Goal: Task Accomplishment & Management: Manage account settings

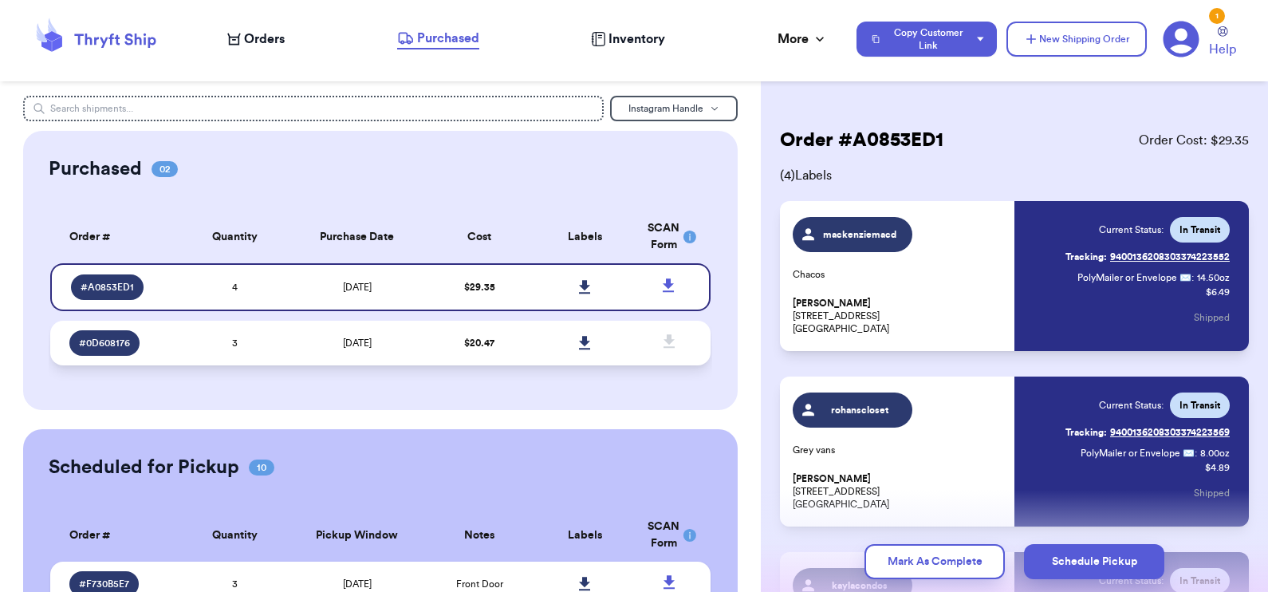
click at [534, 339] on td at bounding box center [586, 343] width 106 height 45
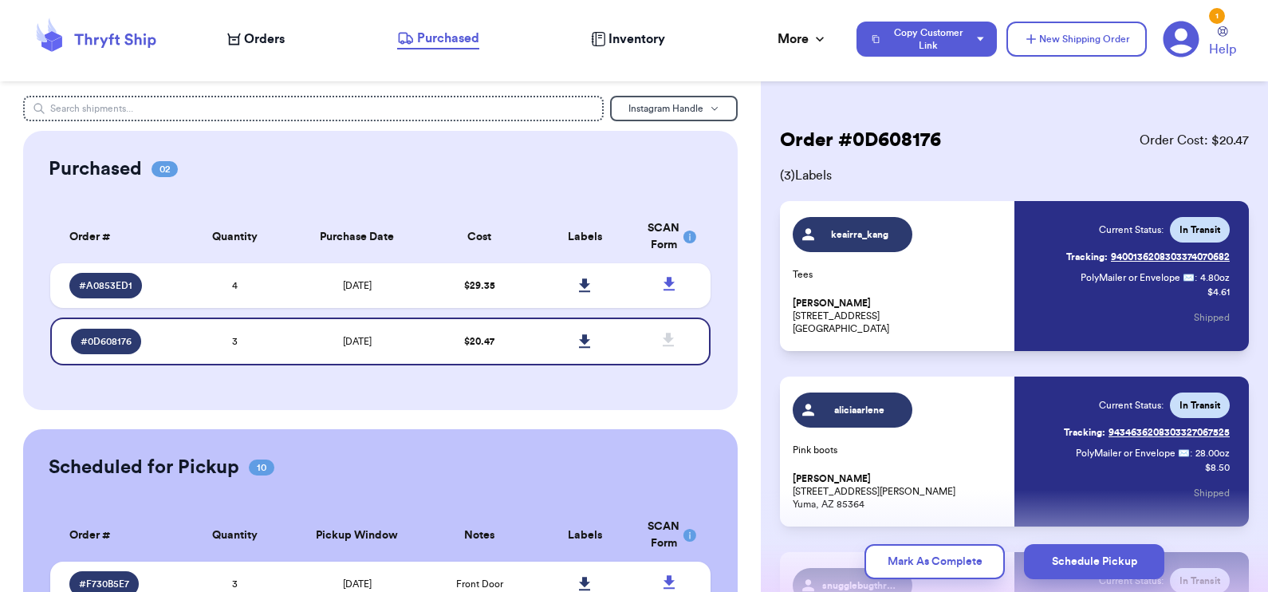
click at [882, 542] on div "Mark As Complete Schedule Pickup" at bounding box center [1014, 561] width 507 height 61
click at [882, 560] on button "Mark As Complete" at bounding box center [934, 561] width 140 height 35
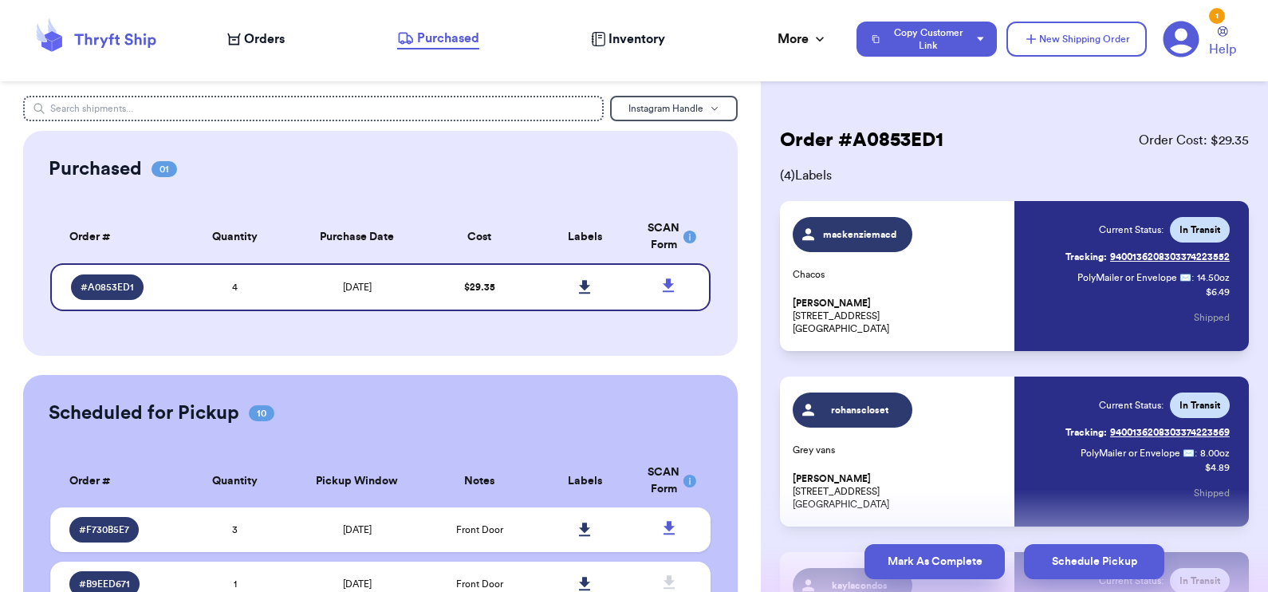
click at [882, 561] on button "Mark As Complete" at bounding box center [934, 561] width 140 height 35
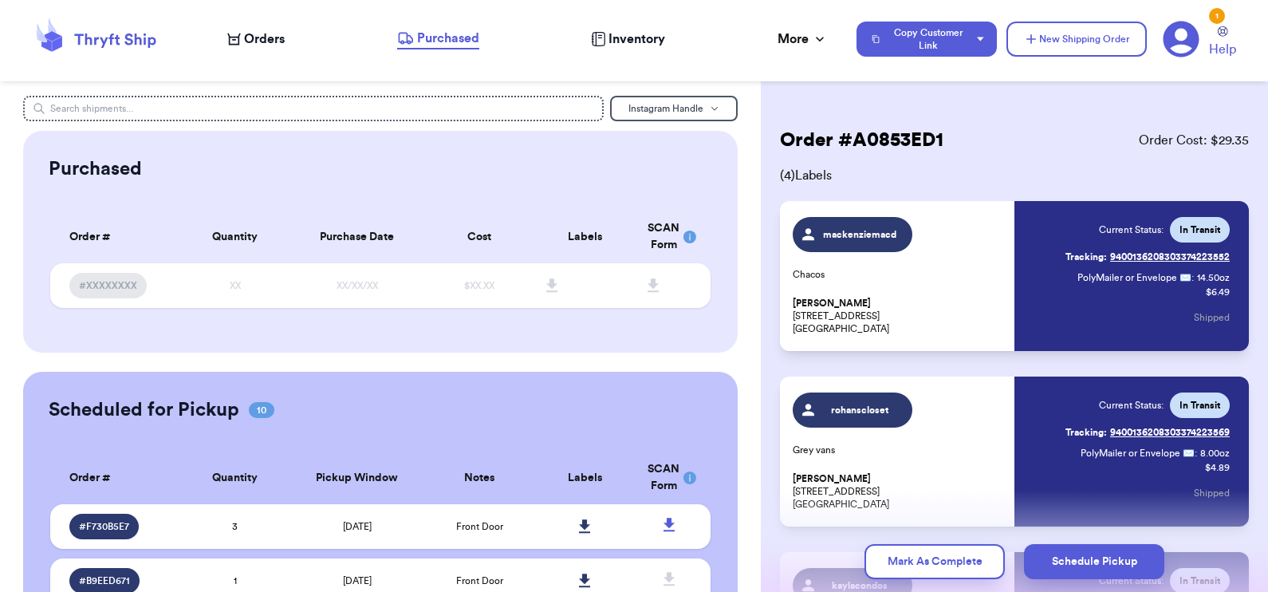
click at [251, 23] on nav "Orders Purchased Inventory More Stats Completed Orders Payments Payouts Copy Cu…" at bounding box center [739, 39] width 1056 height 53
click at [253, 36] on span "Orders" at bounding box center [264, 39] width 41 height 19
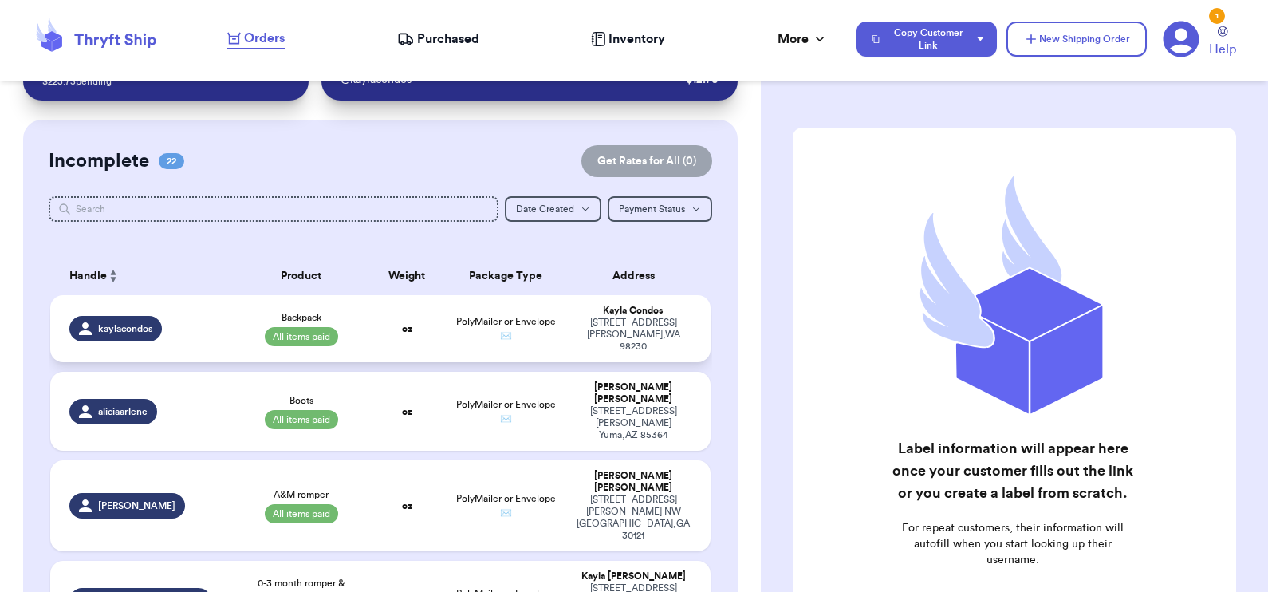
scroll to position [95, 0]
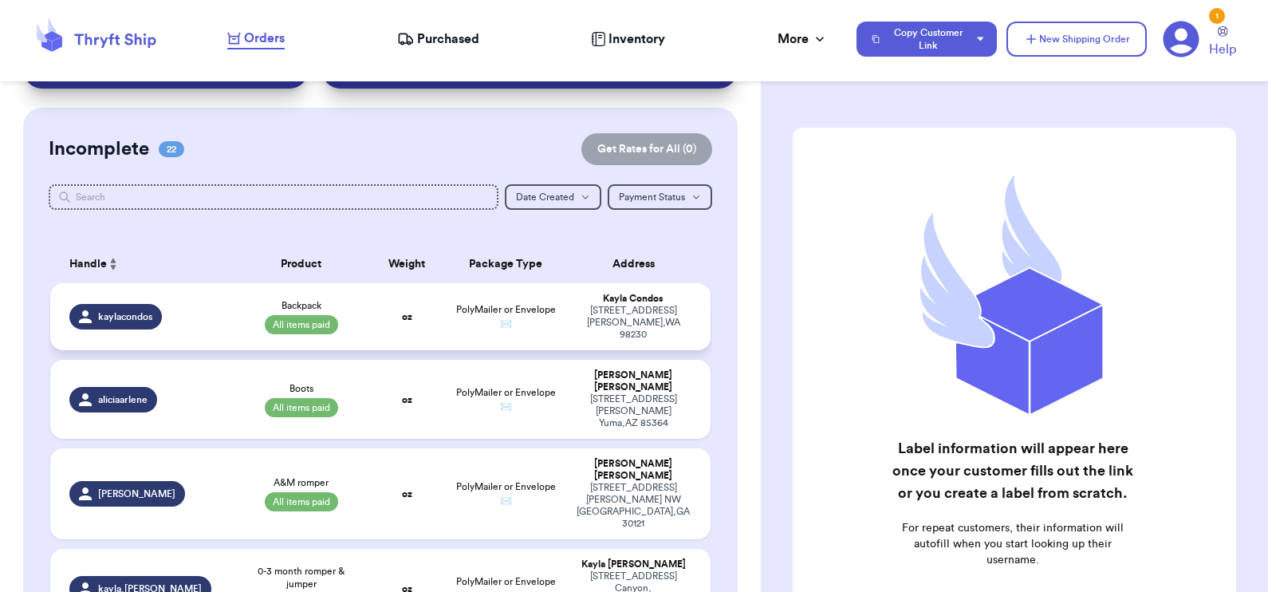
click at [229, 314] on td "kaylacondos" at bounding box center [142, 316] width 185 height 67
select select "paid"
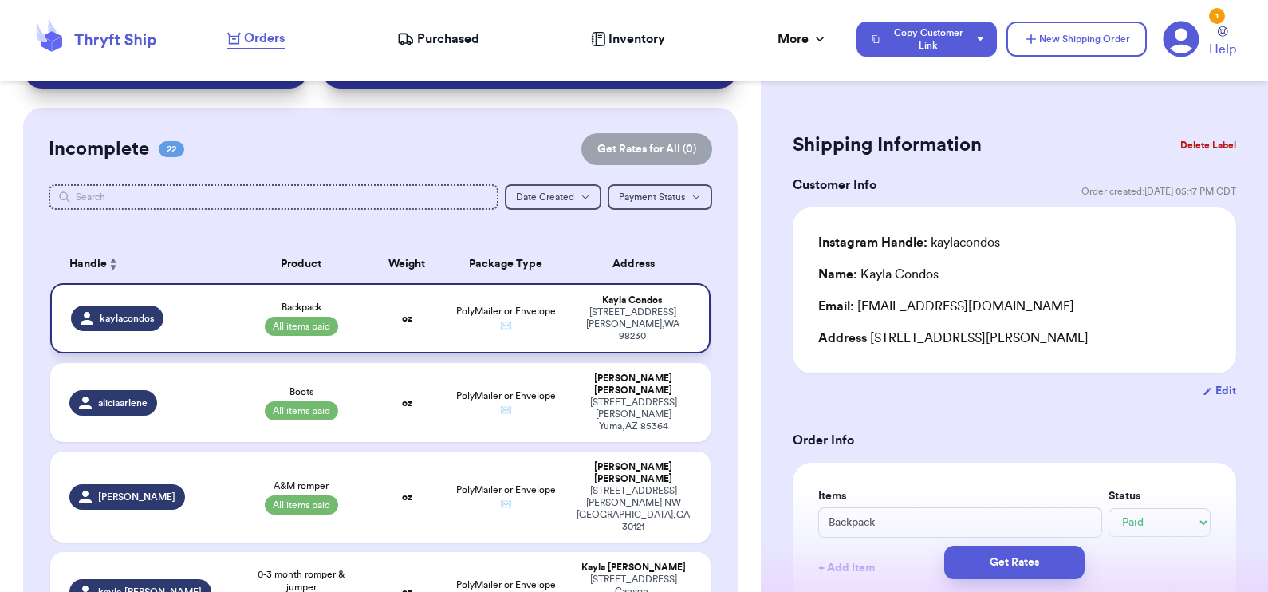
type input "13.39"
click at [882, 144] on button "Delete Label" at bounding box center [1208, 145] width 69 height 35
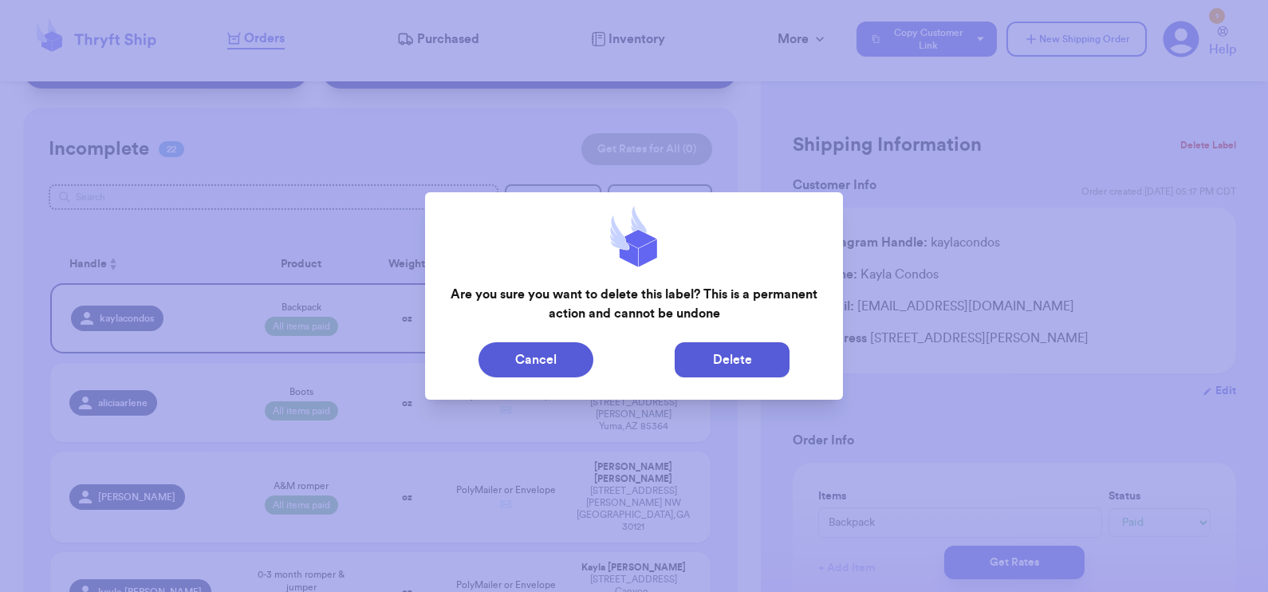
click at [724, 356] on button "Delete" at bounding box center [732, 359] width 115 height 35
type input "Boots"
type input "8.98"
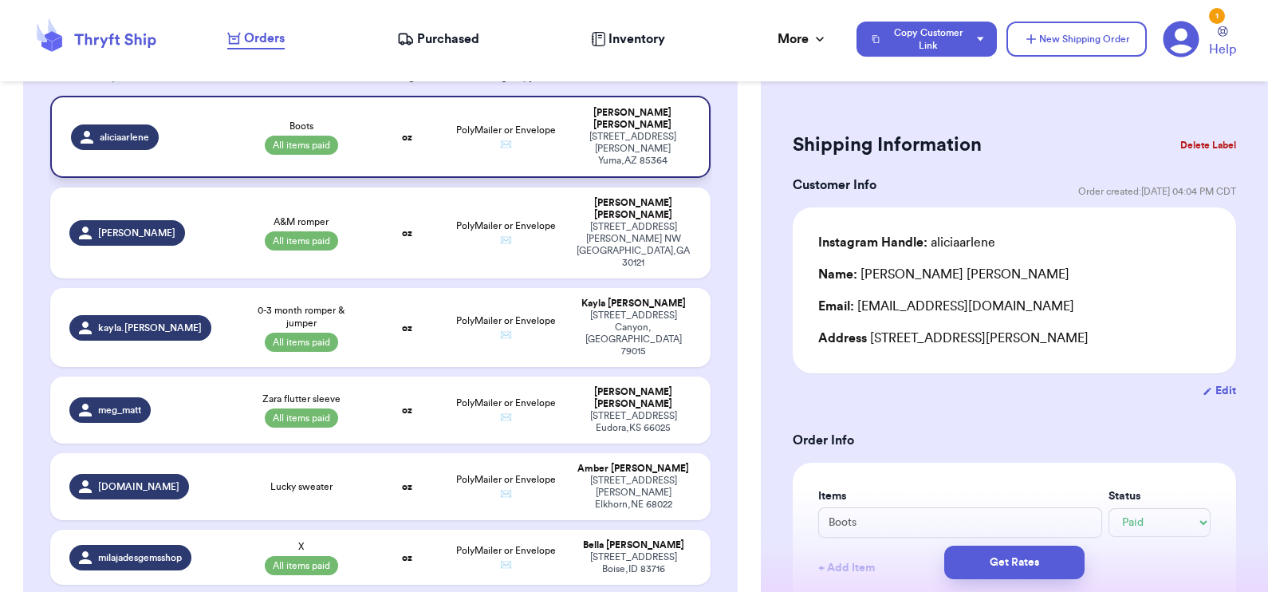
scroll to position [132, 0]
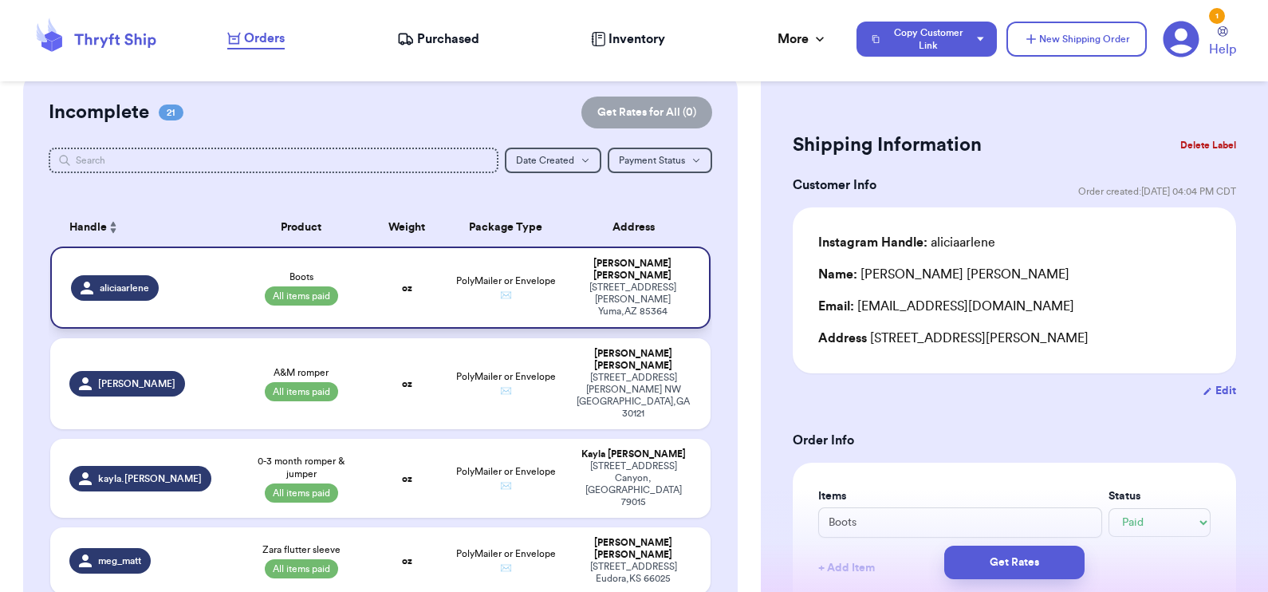
click at [195, 281] on div "aliciaarlene" at bounding box center [148, 288] width 155 height 26
click at [882, 144] on button "Delete Label" at bounding box center [1208, 145] width 69 height 35
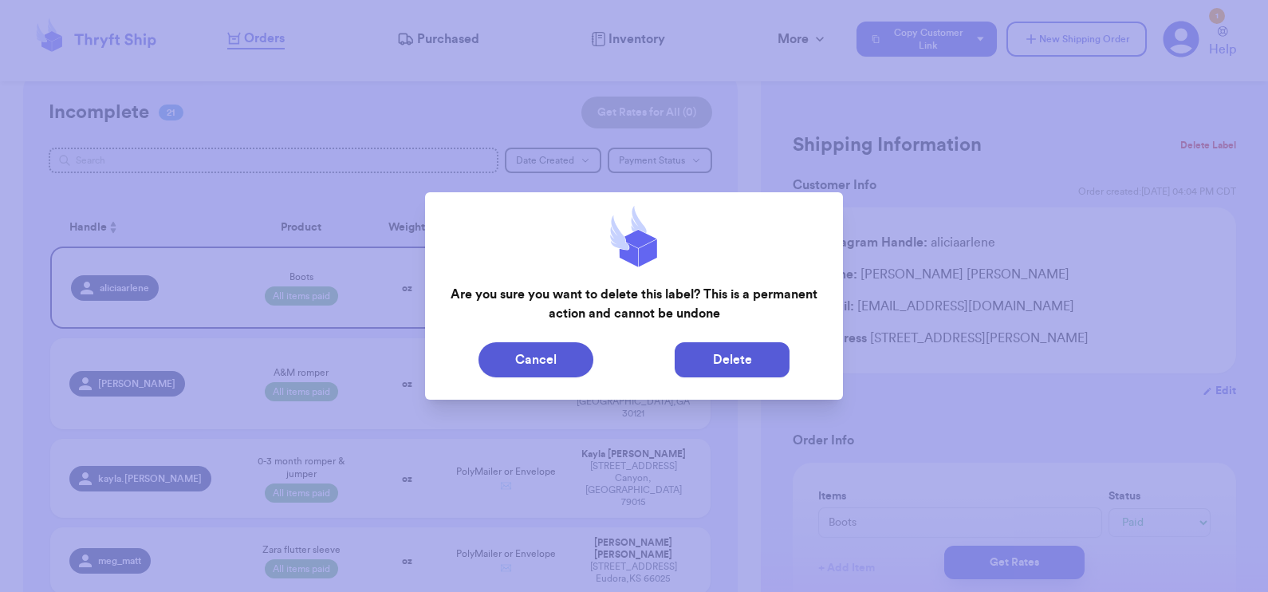
click at [720, 363] on button "Delete" at bounding box center [732, 359] width 115 height 35
type input "A&M romper"
type input "12.5"
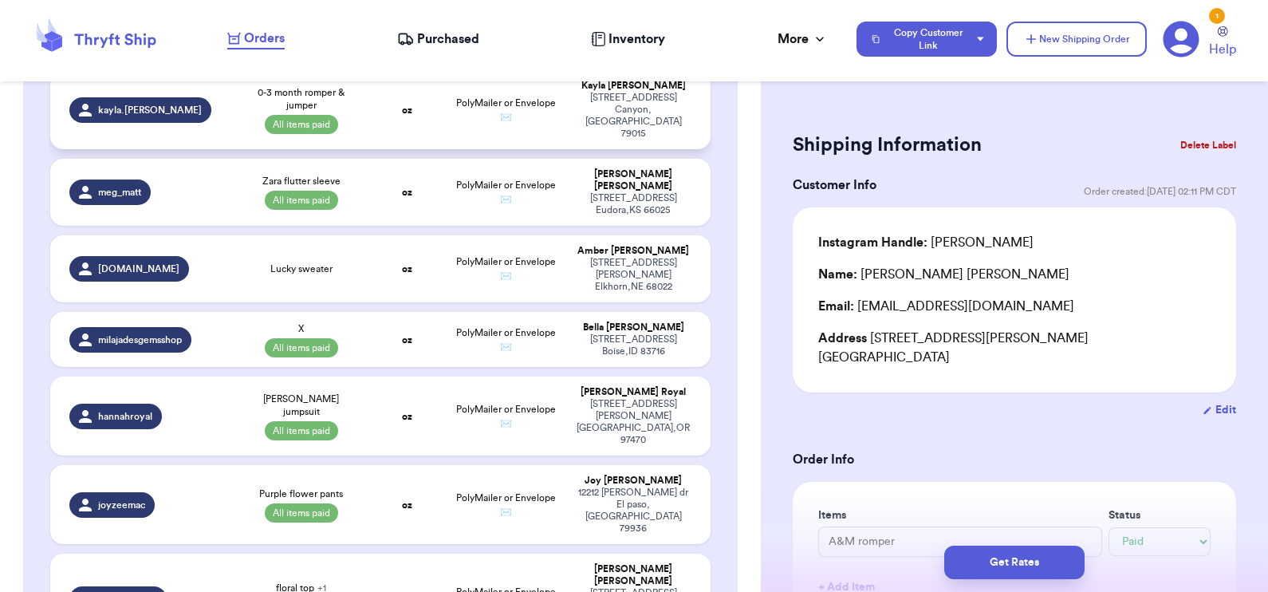
scroll to position [414, 0]
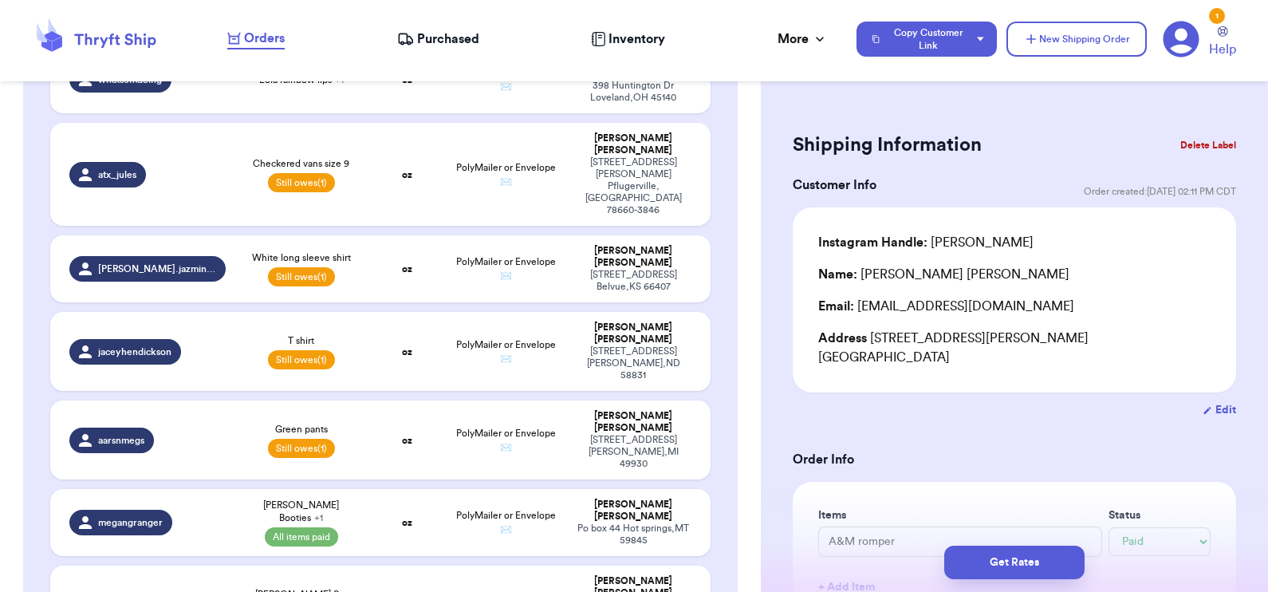
type input "Shirt"
type input "13"
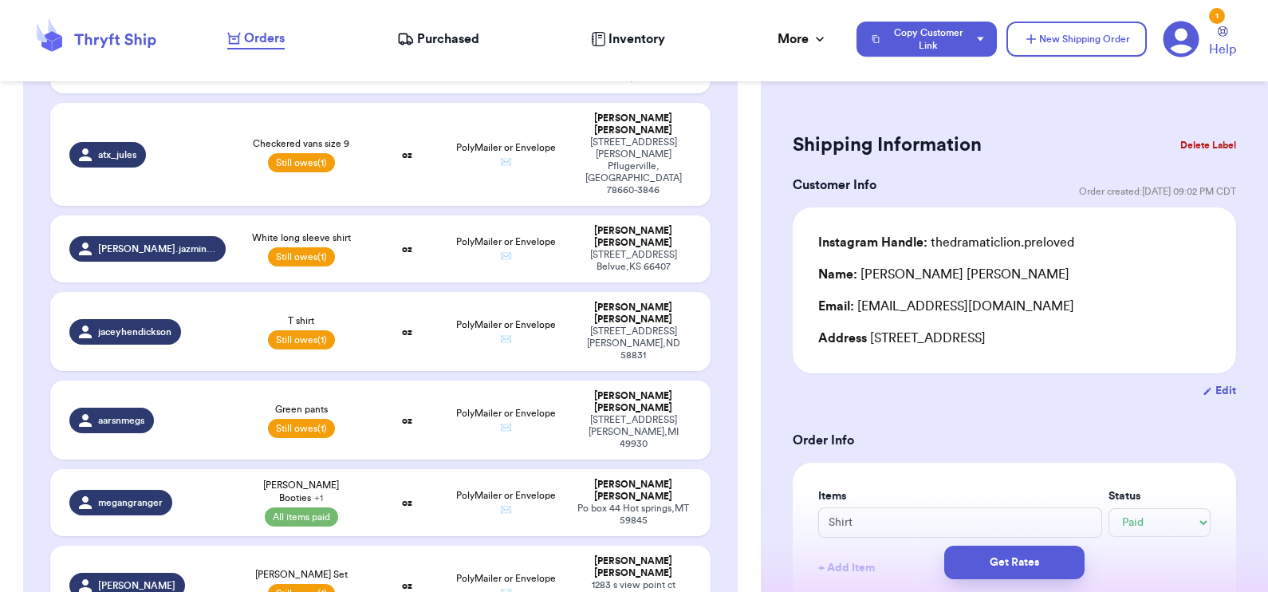
scroll to position [1101, 0]
click at [370, 468] on td "oz" at bounding box center [406, 501] width 79 height 67
type input "[PERSON_NAME] Booties"
type input "35"
select select "paid"
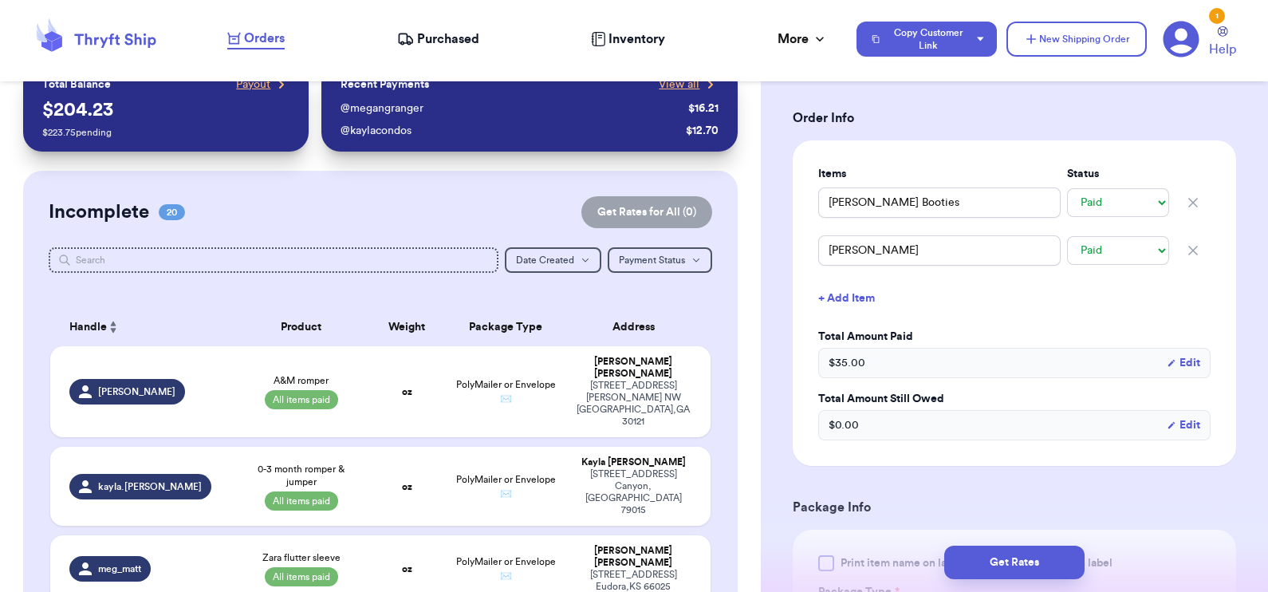
scroll to position [0, 0]
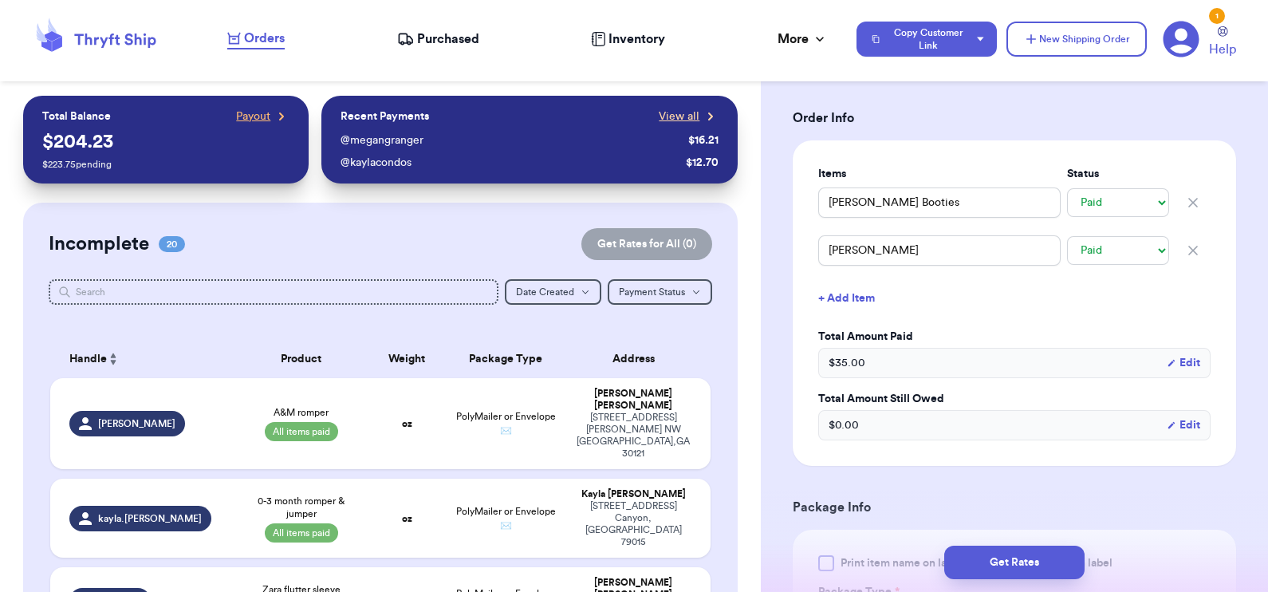
click at [659, 113] on span "View all" at bounding box center [679, 116] width 41 height 16
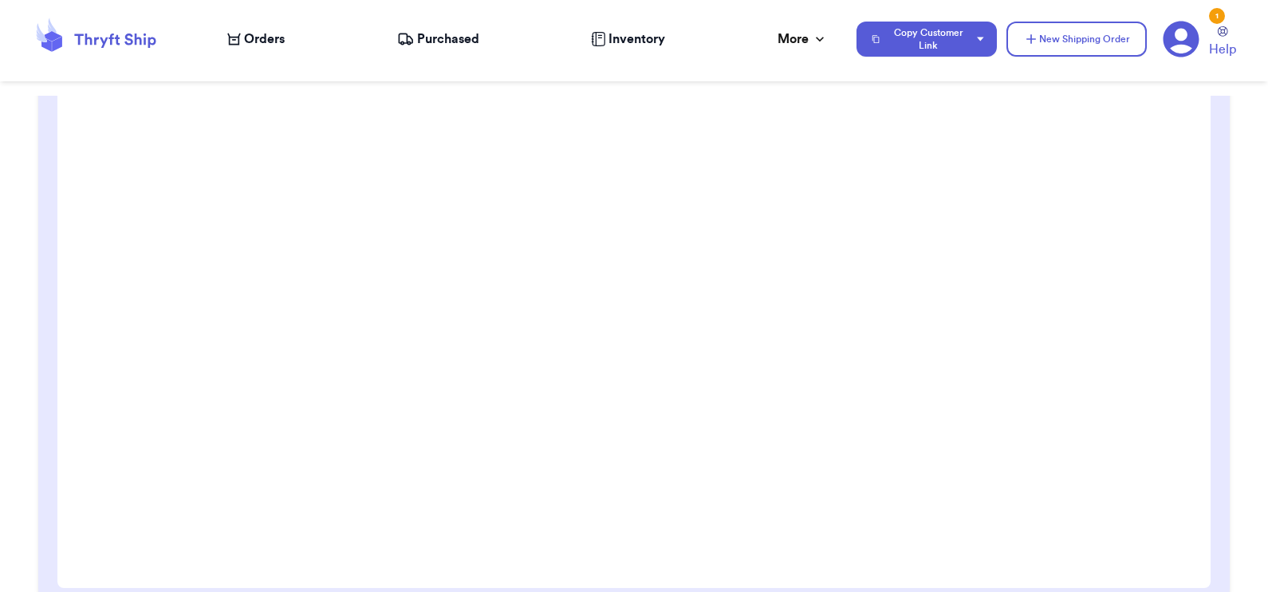
scroll to position [297, 0]
